Goal: Task Accomplishment & Management: Use online tool/utility

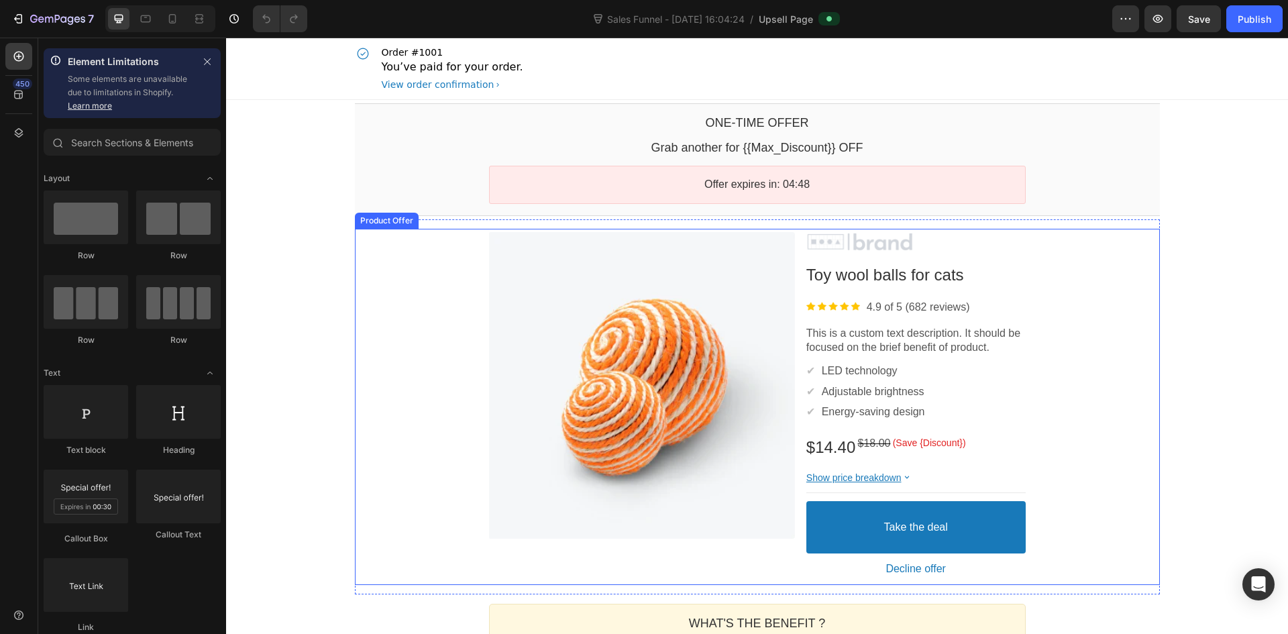
click at [471, 306] on div "Product Images Image Toy wool balls for cats Product Title Image 4.9 of 5 (682 …" at bounding box center [757, 407] width 805 height 357
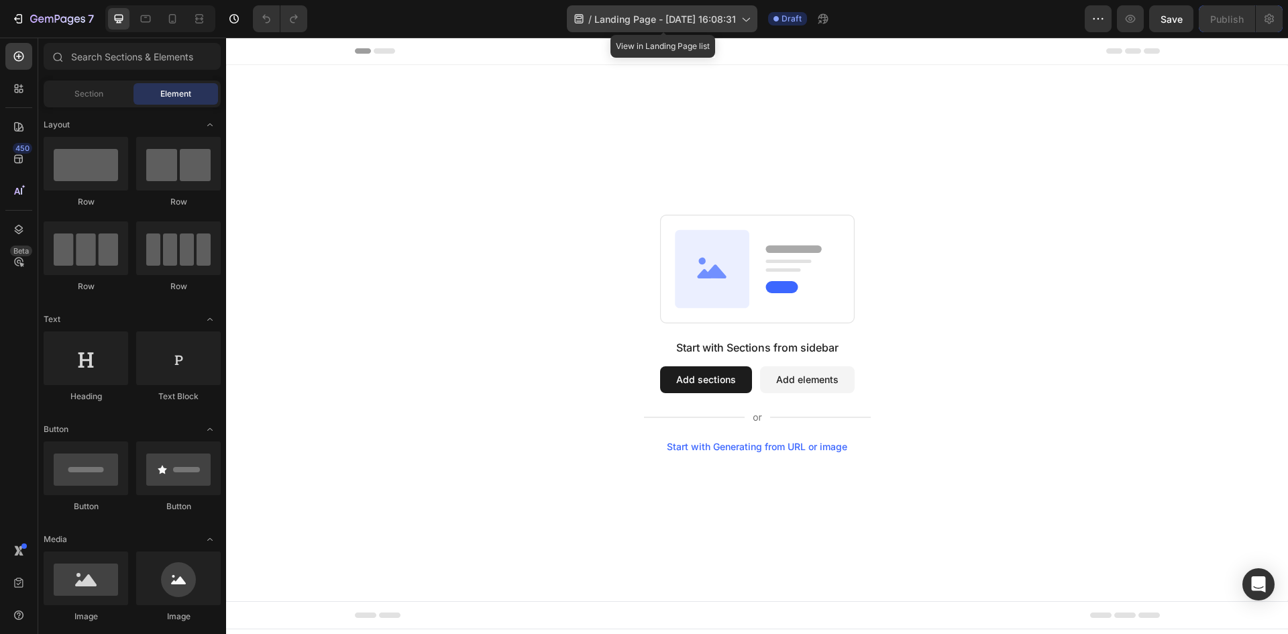
click at [614, 22] on span "Landing Page - Aug 26, 16:08:31" at bounding box center [665, 19] width 142 height 14
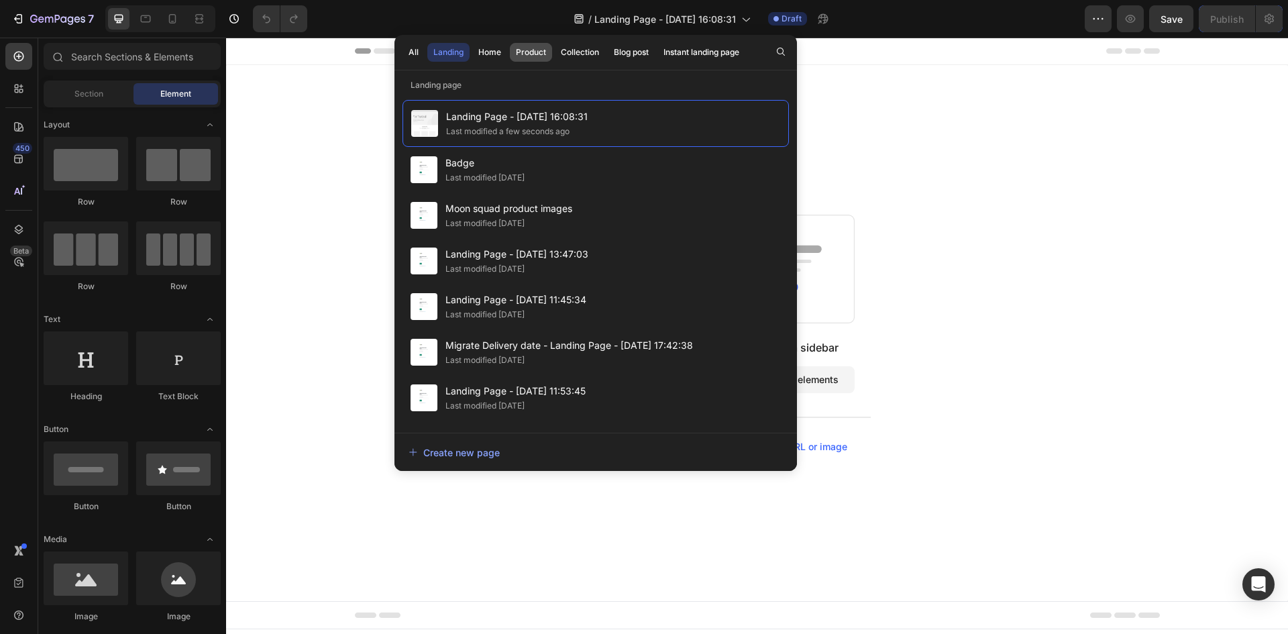
click at [555, 58] on button "Product" at bounding box center [580, 52] width 50 height 19
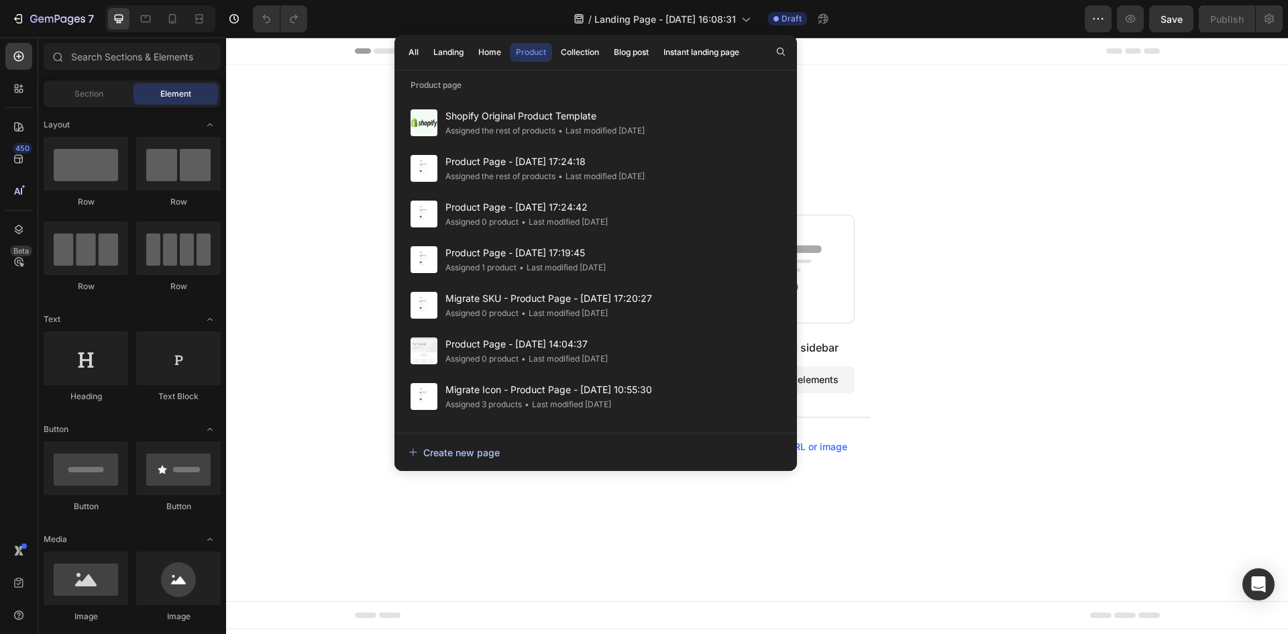
click at [471, 454] on div "Create new page" at bounding box center [454, 452] width 91 height 14
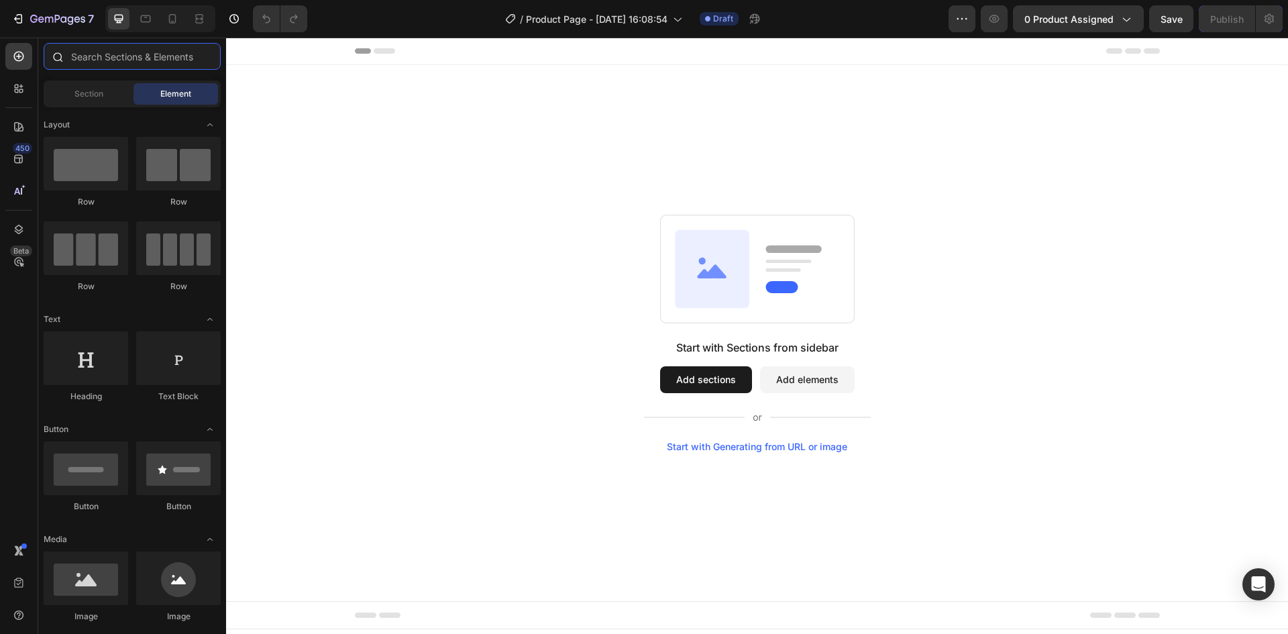
click at [105, 56] on input "text" at bounding box center [132, 56] width 177 height 27
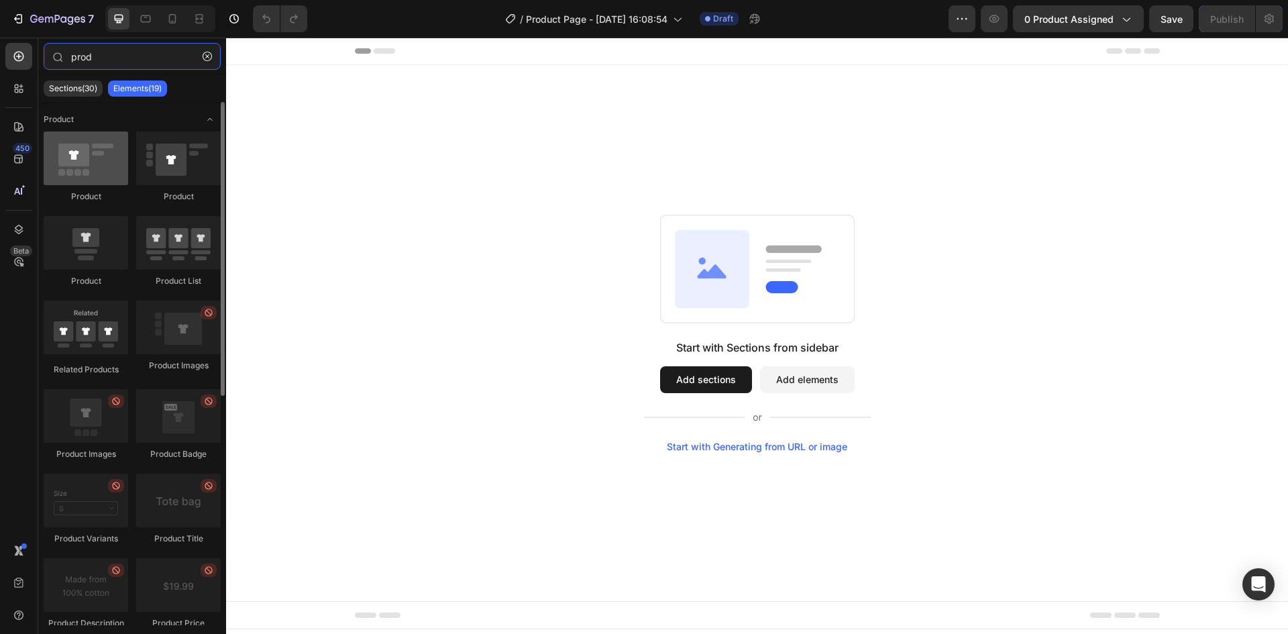
type input "prod"
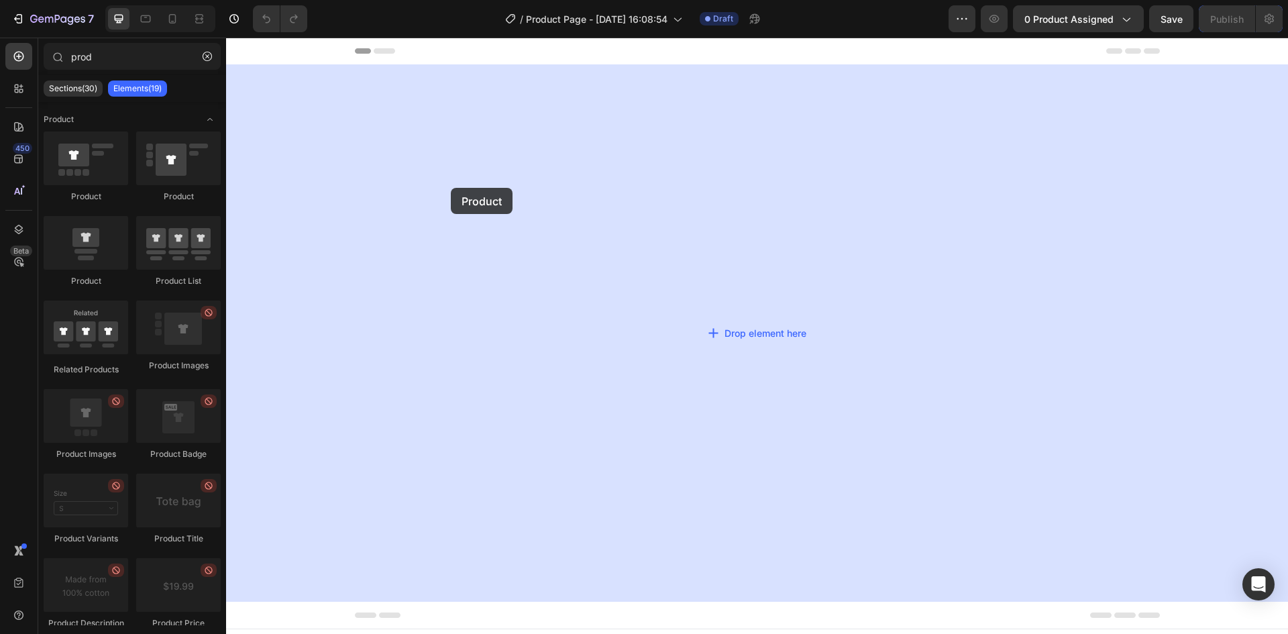
drag, startPoint x: 337, startPoint y: 189, endPoint x: 541, endPoint y: 202, distance: 204.4
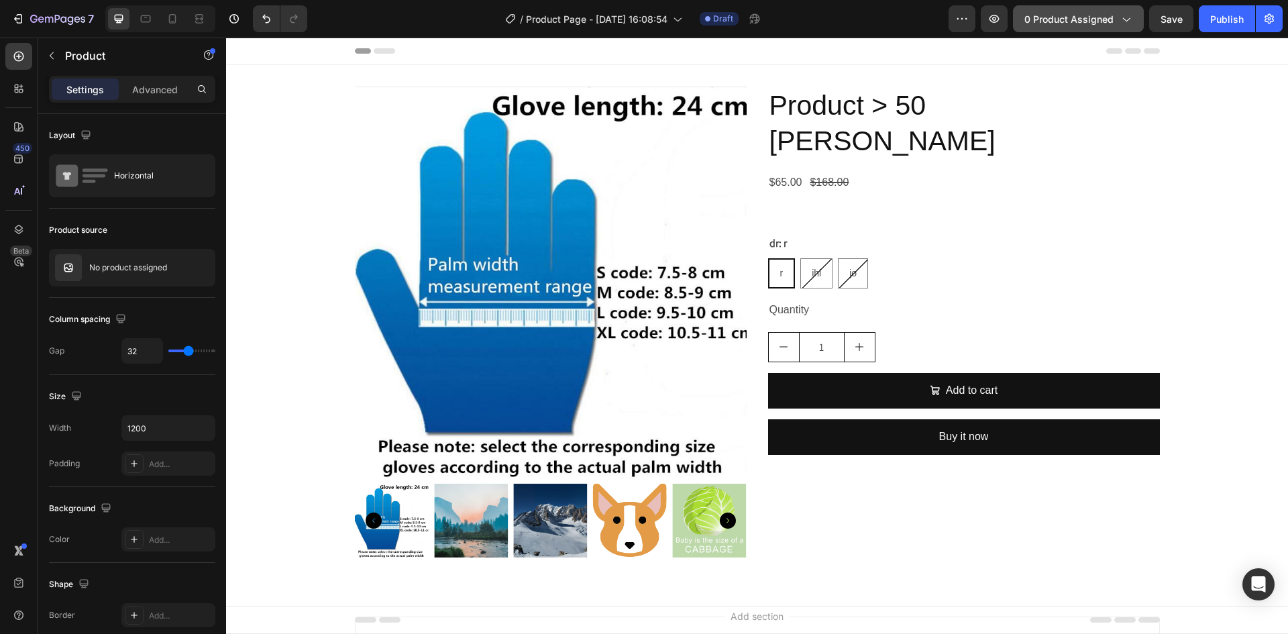
click at [1106, 9] on button "0 product assigned" at bounding box center [1078, 18] width 131 height 27
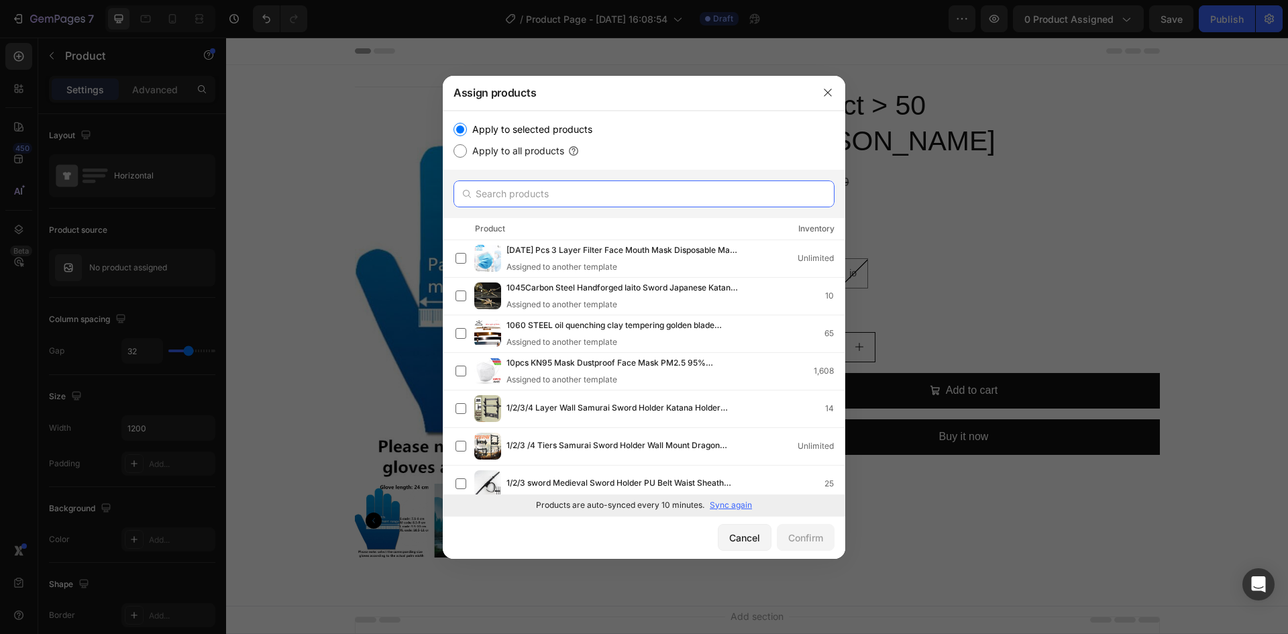
click at [604, 185] on input "text" at bounding box center [644, 193] width 381 height 27
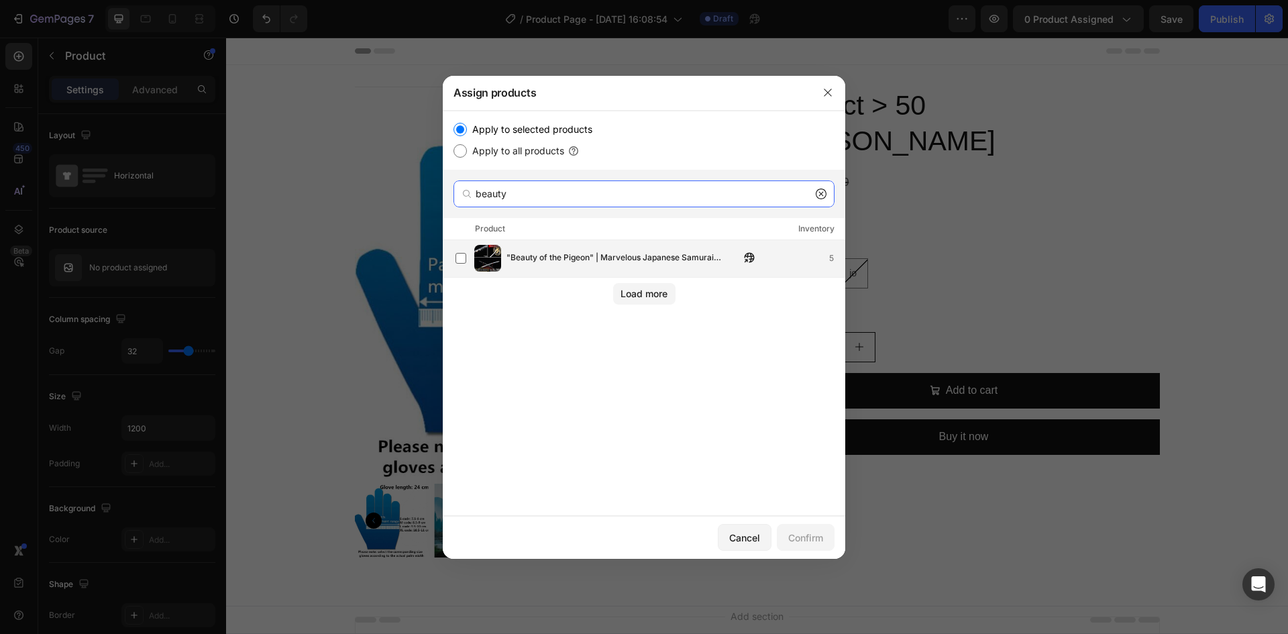
type input "beauty"
click at [576, 252] on span ""Beauty of the Pigeon" | Marvelous Japanese Samurai Katana かたな" at bounding box center [623, 258] width 233 height 15
click at [818, 540] on div "Confirm" at bounding box center [805, 538] width 35 height 14
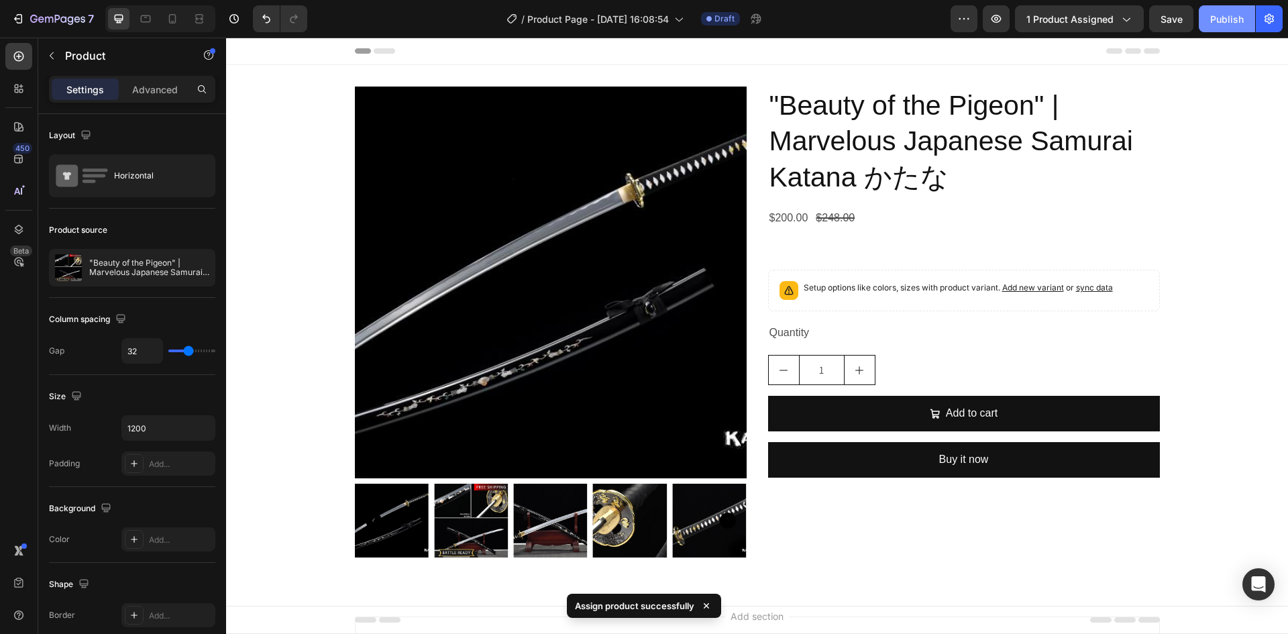
click at [1229, 19] on div "Publish" at bounding box center [1227, 19] width 34 height 14
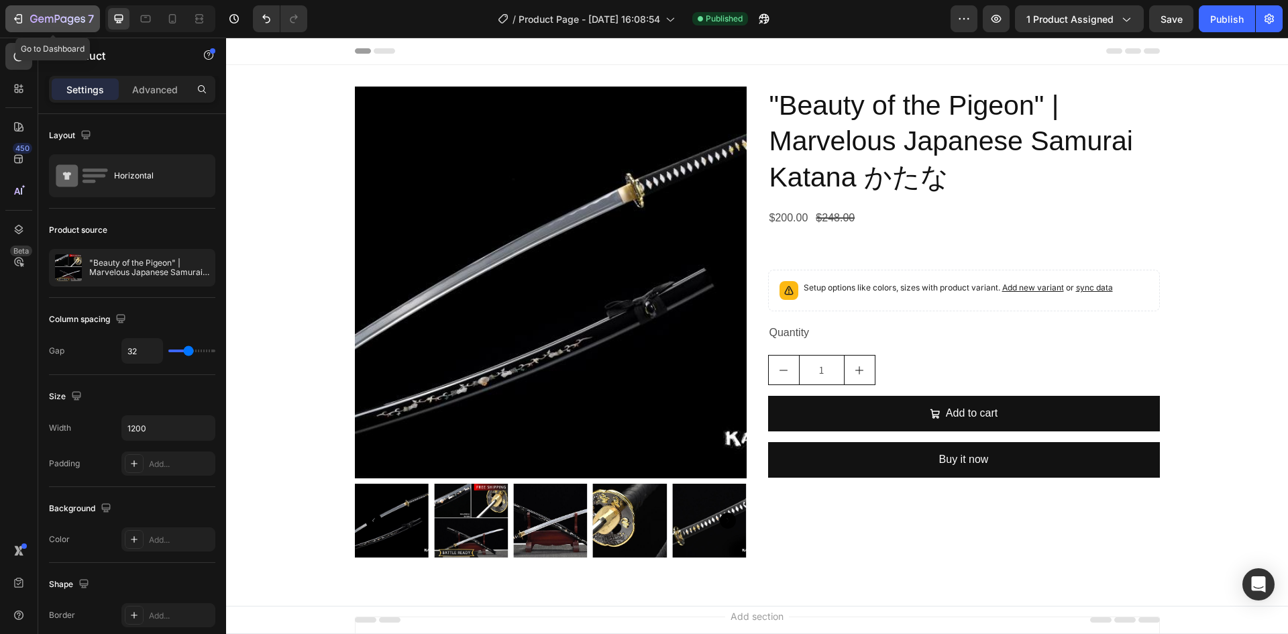
click at [66, 5] on button "7" at bounding box center [52, 18] width 95 height 27
